Goal: Information Seeking & Learning: Learn about a topic

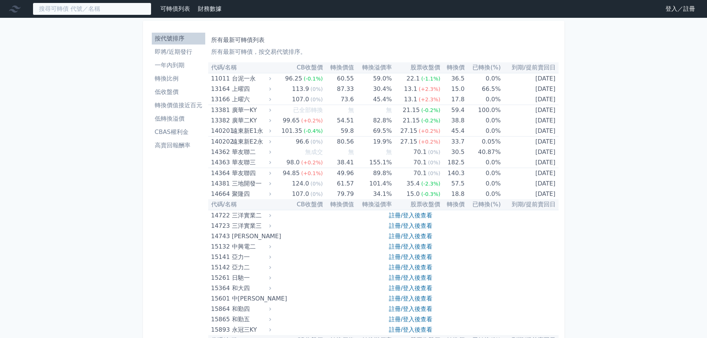
click at [99, 14] on input at bounding box center [92, 9] width 119 height 13
type input "ㄋ"
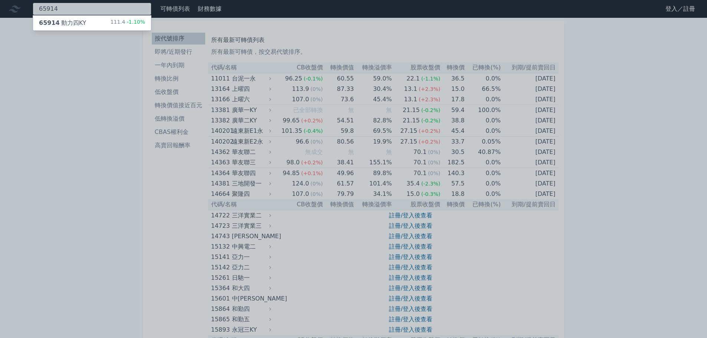
type input "65914"
click at [95, 23] on div "65914 動力四KY 111.4 -1.10%" at bounding box center [92, 23] width 118 height 15
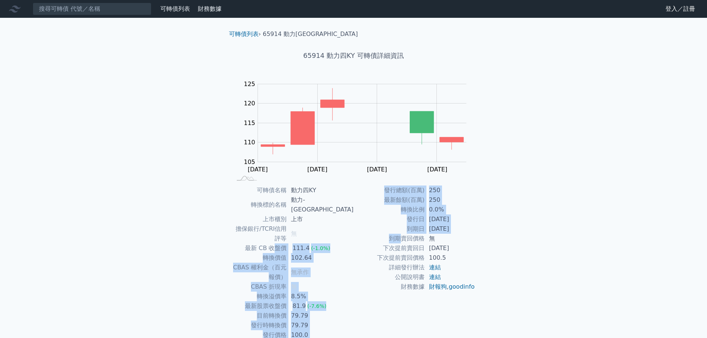
drag, startPoint x: 290, startPoint y: 225, endPoint x: 406, endPoint y: 233, distance: 116.1
click at [406, 233] on div "可轉債名稱 動力四KY 轉換標的名稱 動力-KY 上市櫃別 上市 擔保銀行/TCRI信用評等 無 最新 CB 收盤價 111.4 (-1.0%) 轉換價值 1…" at bounding box center [353, 263] width 261 height 154
click at [402, 224] on td "發行日" at bounding box center [389, 220] width 71 height 10
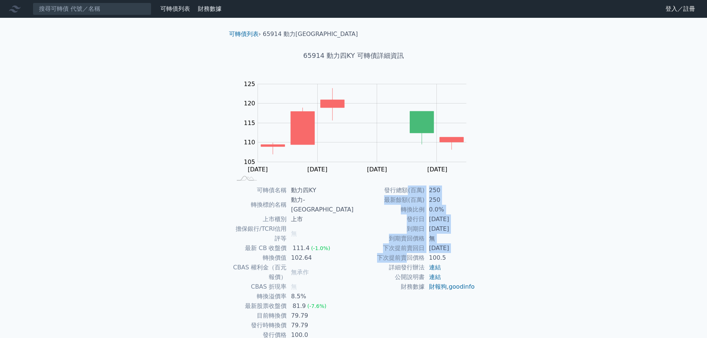
drag, startPoint x: 411, startPoint y: 205, endPoint x: 406, endPoint y: 262, distance: 57.4
click at [406, 262] on tbody "發行總額(百萬) 250 最新餘額(百萬) 250 轉換比例 0.0% 發行日 [DATE] 到期日 [DATE] 到期賣回價格 無 下次提前賣回日 [DAT…" at bounding box center [415, 239] width 122 height 106
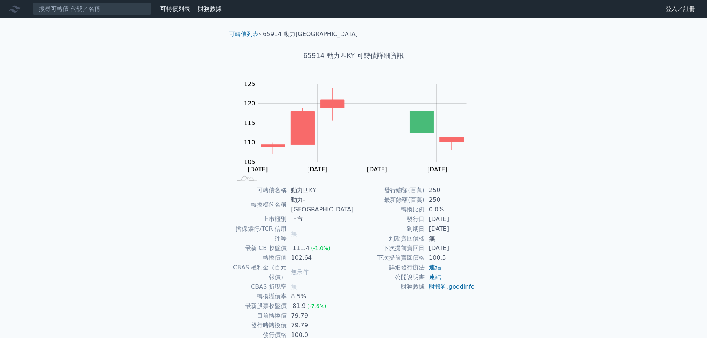
click at [401, 272] on td "詳細發行辦法" at bounding box center [389, 268] width 71 height 10
drag, startPoint x: 293, startPoint y: 266, endPoint x: 298, endPoint y: 270, distance: 6.4
click at [287, 292] on td "轉換溢價率" at bounding box center [259, 297] width 55 height 10
click at [304, 284] on tbody "可轉債名稱 動力四KY 轉換標的名稱 動力-KY 上市櫃別 上市 擔保銀行/TCRI信用評等 無 最新 CB 收盤價 111.4 (-1.0%) 轉換價值 1…" at bounding box center [293, 263] width 122 height 154
click at [283, 321] on td "發行時轉換價" at bounding box center [259, 326] width 55 height 10
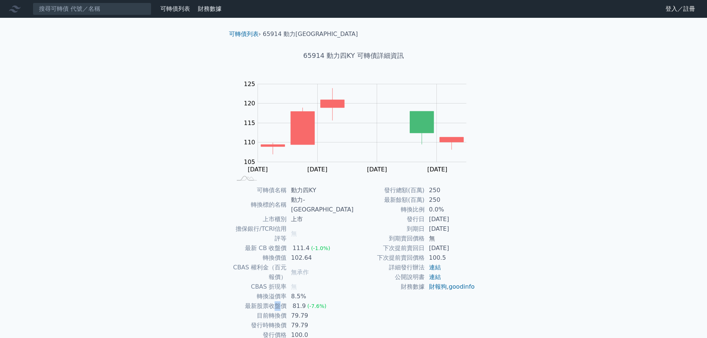
drag, startPoint x: 288, startPoint y: 273, endPoint x: 293, endPoint y: 275, distance: 5.2
click at [287, 301] on td "最新股票收盤價" at bounding box center [259, 306] width 55 height 10
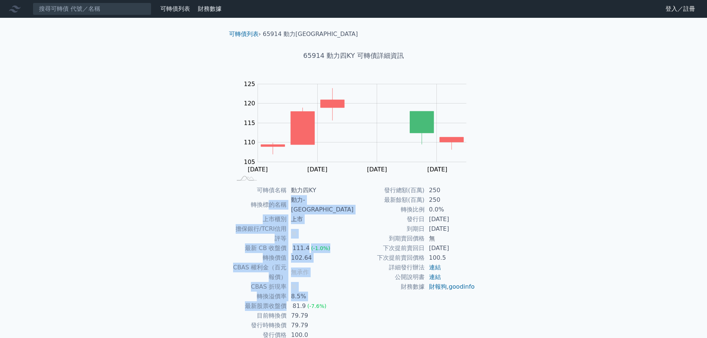
drag, startPoint x: 294, startPoint y: 214, endPoint x: 306, endPoint y: 273, distance: 60.6
click at [306, 273] on tbody "可轉債名稱 動力四KY 轉換標的名稱 動力-KY 上市櫃別 上市 擔保銀行/TCRI信用評等 無 最新 CB 收盤價 111.4 (-1.0%) 轉換價值 1…" at bounding box center [293, 263] width 122 height 154
click at [353, 292] on td "8.5%" at bounding box center [320, 297] width 67 height 10
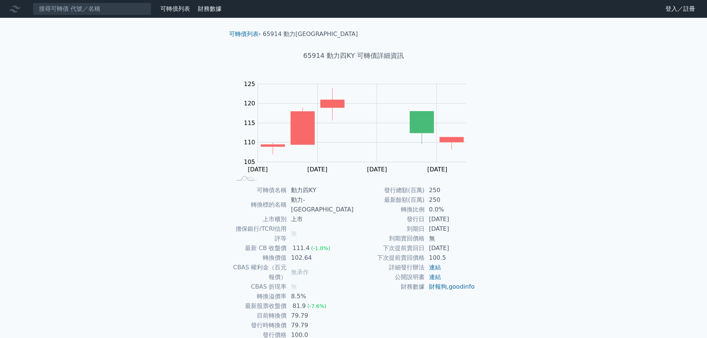
scroll to position [6, 0]
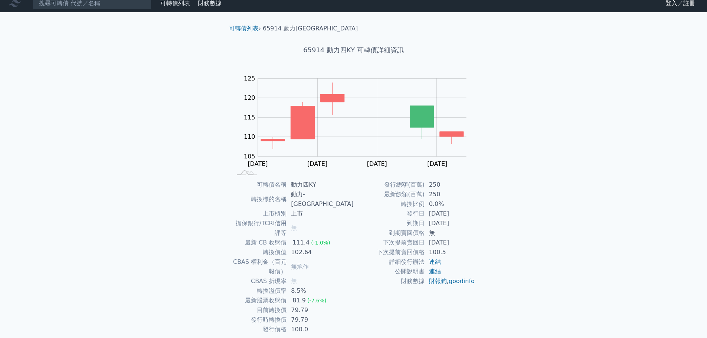
click at [323, 306] on td "79.79" at bounding box center [320, 311] width 67 height 10
click at [265, 219] on td "擔保銀行/TCRI信用評等" at bounding box center [259, 228] width 55 height 19
drag, startPoint x: 241, startPoint y: 213, endPoint x: 284, endPoint y: 215, distance: 43.1
click at [284, 219] on td "擔保銀行/TCRI信用評等" at bounding box center [259, 228] width 55 height 19
drag, startPoint x: 307, startPoint y: 48, endPoint x: 353, endPoint y: 50, distance: 46.1
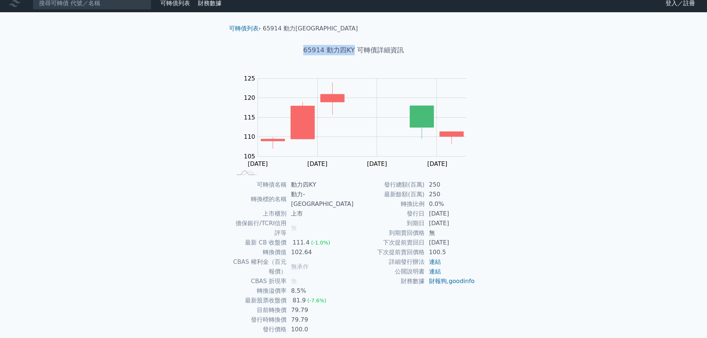
click at [353, 50] on h1 "65914 動力四KY 可轉債詳細資訊" at bounding box center [353, 50] width 261 height 10
copy h1 "65914 動力[GEOGRAPHIC_DATA]"
